Goal: Transaction & Acquisition: Subscribe to service/newsletter

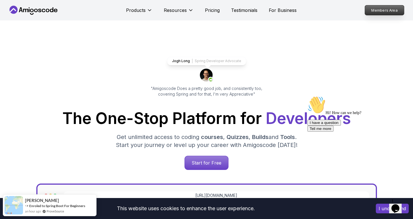
click at [389, 11] on p "Members Area" at bounding box center [384, 10] width 39 height 10
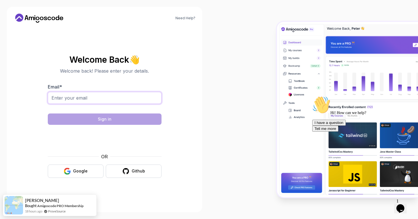
click at [90, 94] on input "Email *" at bounding box center [105, 98] width 114 height 12
type input "[EMAIL_ADDRESS][DOMAIN_NAME]"
click at [92, 126] on form "Email * [EMAIL_ADDRESS][DOMAIN_NAME] Sign in OR Google Github" at bounding box center [105, 131] width 114 height 95
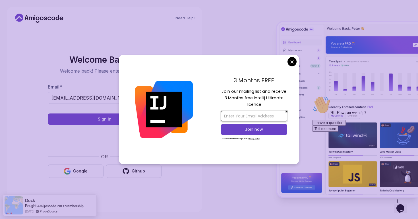
click at [269, 117] on input "email" at bounding box center [254, 116] width 66 height 11
type input "[EMAIL_ADDRESS][DOMAIN_NAME]"
click at [256, 132] on p "Join now" at bounding box center [254, 130] width 54 height 6
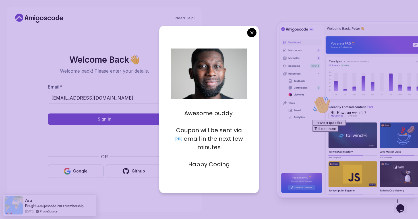
click at [254, 34] on body "Need Help? Welcome Back 👋 Welcome back! Please enter your details. Email * [EMA…" at bounding box center [209, 109] width 418 height 219
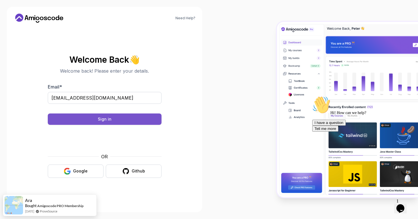
click at [124, 119] on button "Sign in" at bounding box center [105, 119] width 114 height 11
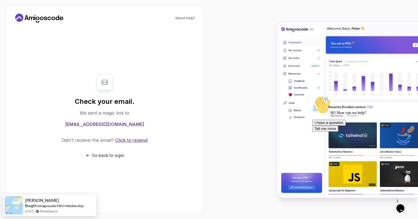
click at [140, 141] on button "Click to resend" at bounding box center [131, 140] width 34 height 7
